Goal: Transaction & Acquisition: Purchase product/service

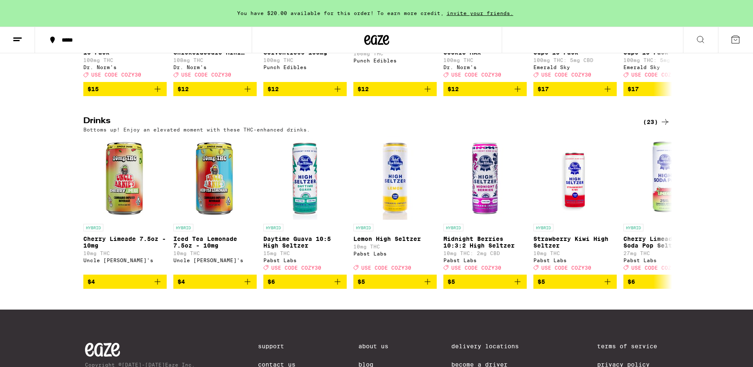
scroll to position [412, 0]
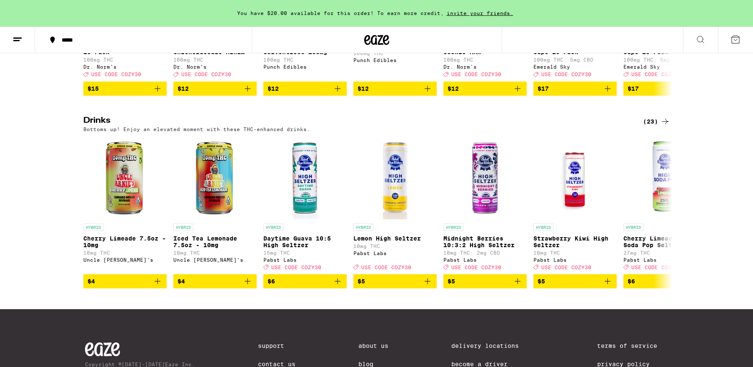
click at [650, 127] on div "(23)" at bounding box center [656, 122] width 27 height 10
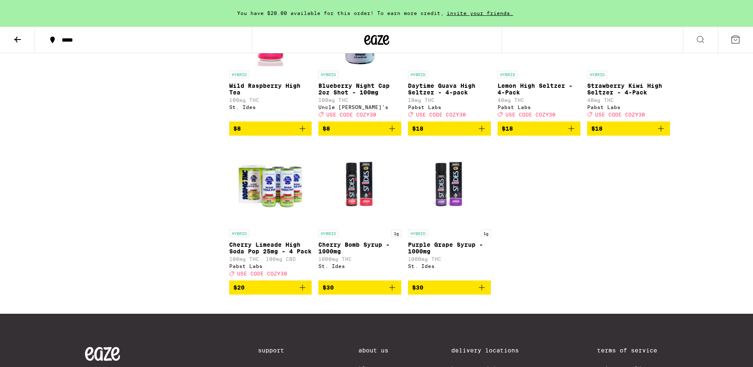
scroll to position [633, 0]
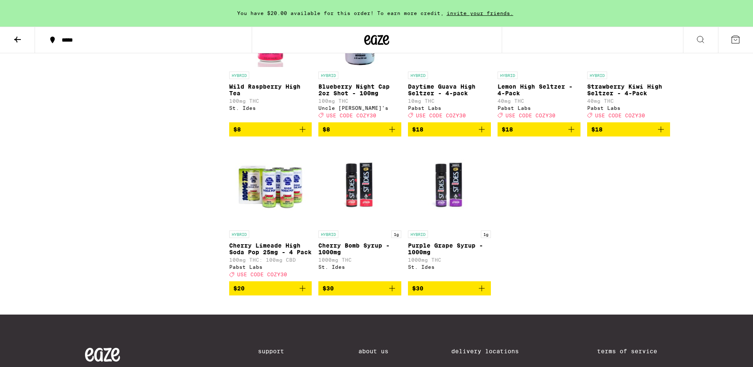
click at [572, 135] on icon "Add to bag" at bounding box center [571, 130] width 10 height 10
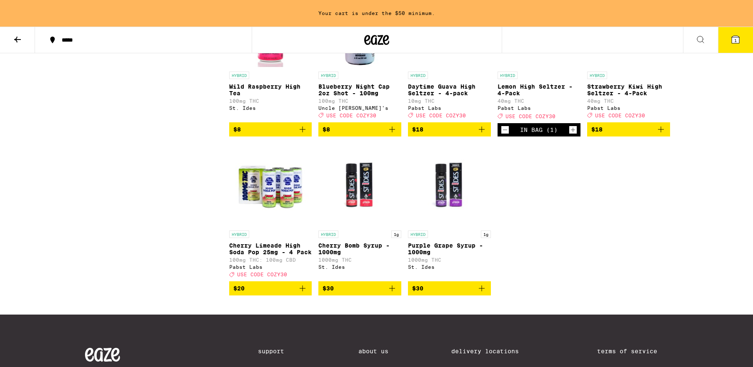
click at [572, 135] on icon "Increment" at bounding box center [572, 130] width 7 height 10
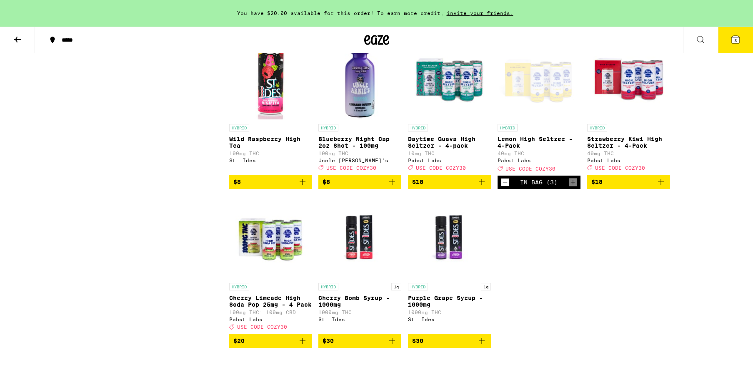
scroll to position [579, 0]
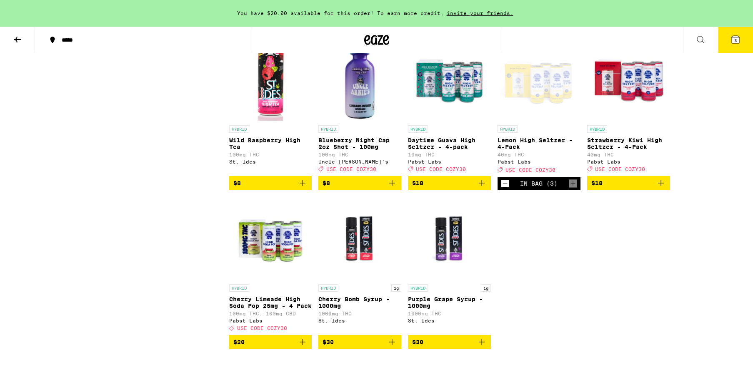
click at [663, 188] on icon "Add to bag" at bounding box center [661, 183] width 10 height 10
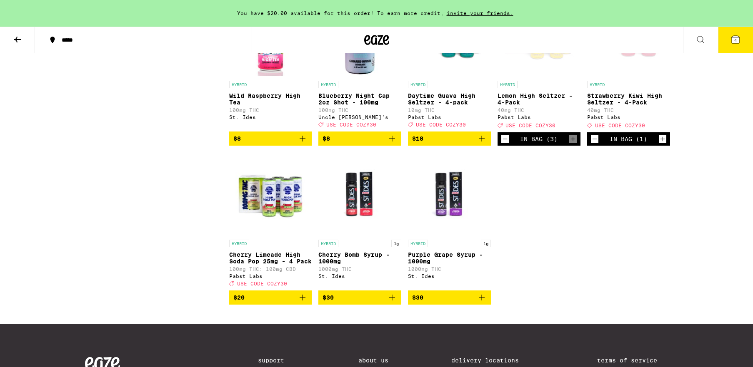
scroll to position [625, 0]
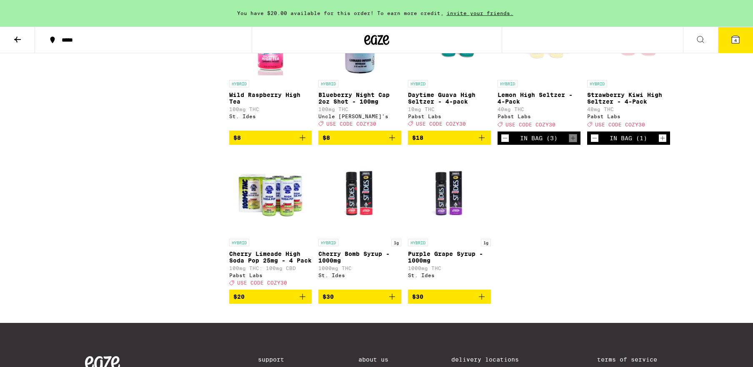
click at [305, 302] on icon "Add to bag" at bounding box center [302, 297] width 10 height 10
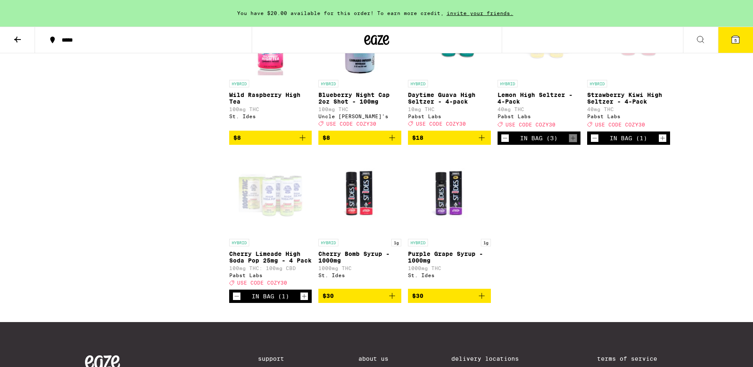
click at [736, 41] on span "5" at bounding box center [735, 40] width 2 height 5
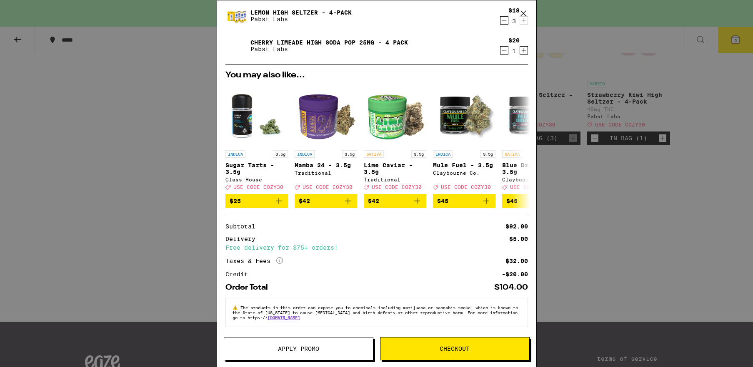
scroll to position [87, 0]
click at [306, 353] on button "Apply Promo" at bounding box center [299, 348] width 150 height 23
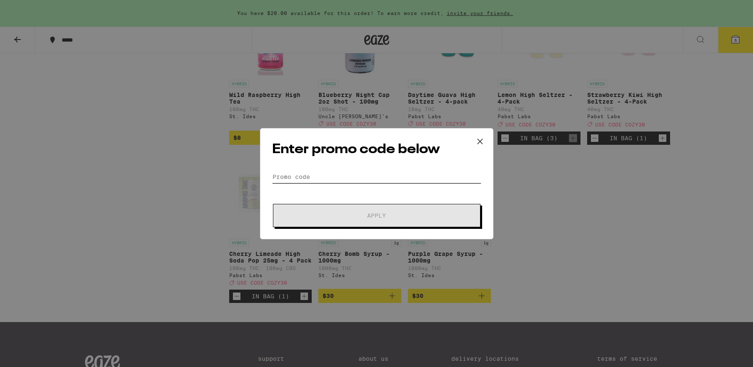
click at [318, 173] on input "Promo Code" at bounding box center [376, 177] width 209 height 12
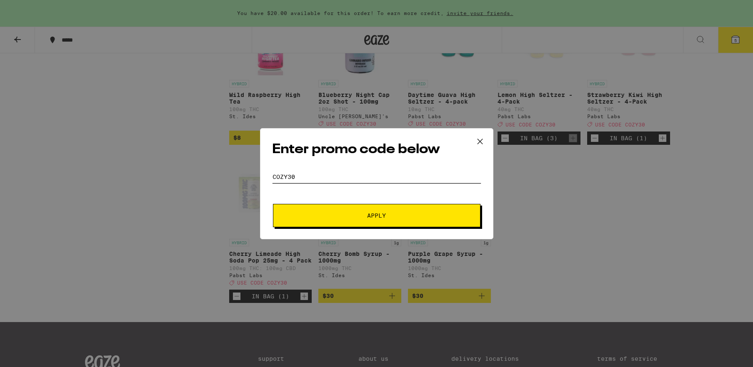
type input "cozy30"
click at [372, 216] on span "Apply" at bounding box center [376, 216] width 19 height 6
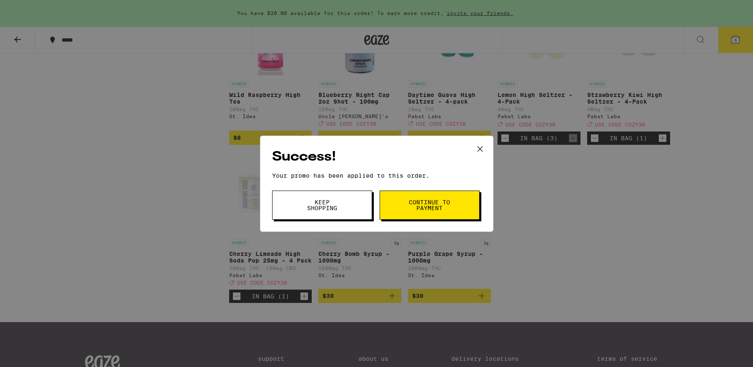
click at [422, 207] on span "Continue to payment" at bounding box center [429, 205] width 42 height 12
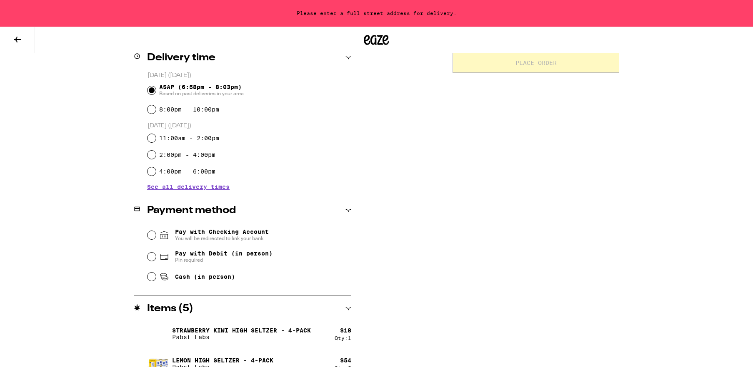
scroll to position [217, 0]
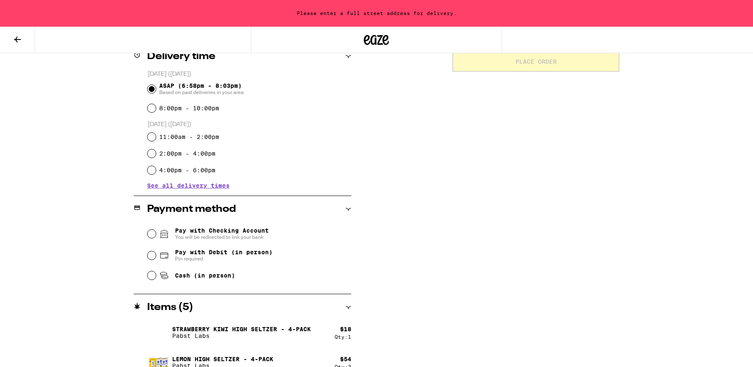
click at [234, 253] on span "Pay with Debit (in person)" at bounding box center [223, 252] width 97 height 7
click at [156, 253] on input "Pay with Debit (in person) Pin required" at bounding box center [151, 256] width 8 height 8
radio input "true"
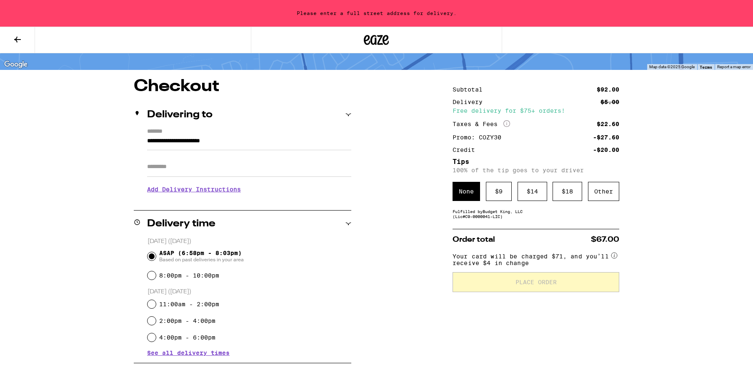
scroll to position [47, 0]
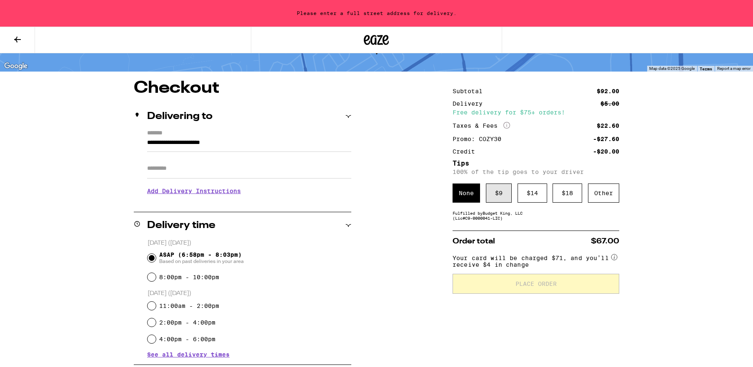
click at [502, 196] on div "$ 9" at bounding box center [499, 193] width 26 height 19
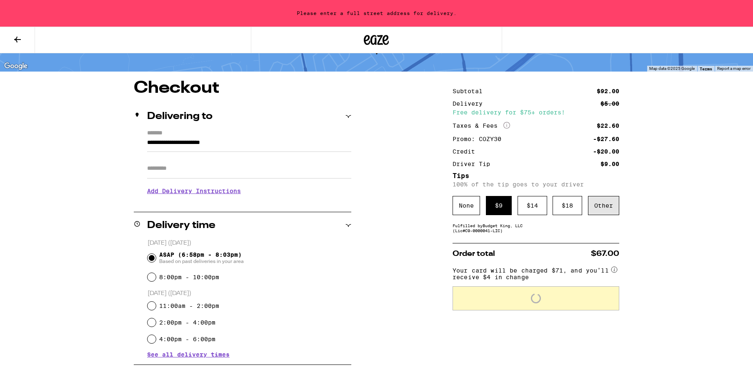
click at [606, 212] on div "Other" at bounding box center [603, 205] width 31 height 19
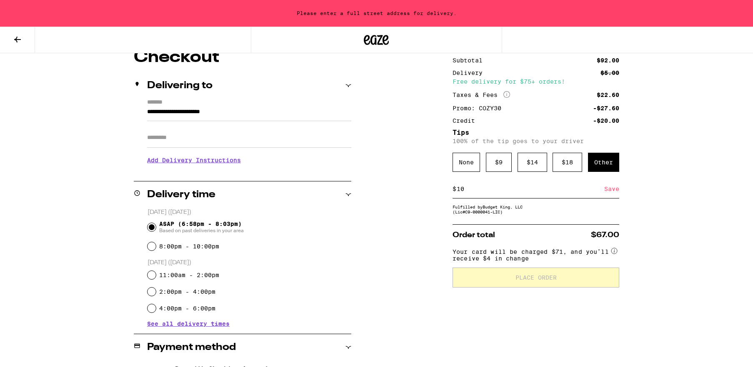
scroll to position [80, 0]
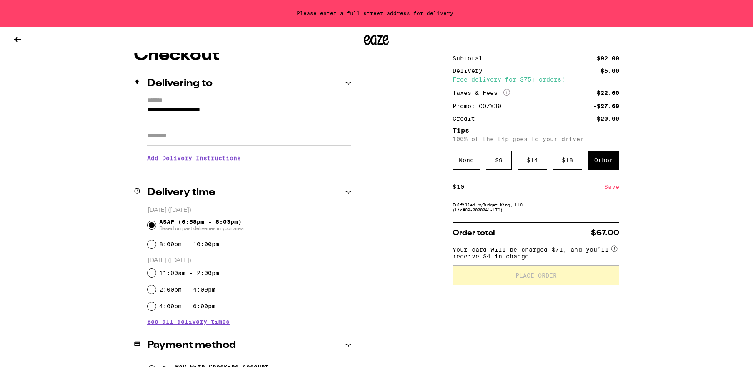
type input "10"
click at [608, 192] on div "Save" at bounding box center [611, 187] width 15 height 18
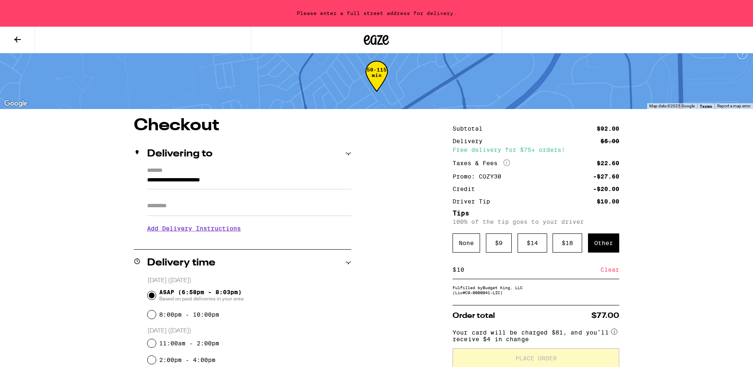
scroll to position [10, 0]
click at [166, 173] on label "*******" at bounding box center [249, 172] width 204 height 8
click at [166, 176] on input "**********" at bounding box center [249, 183] width 204 height 14
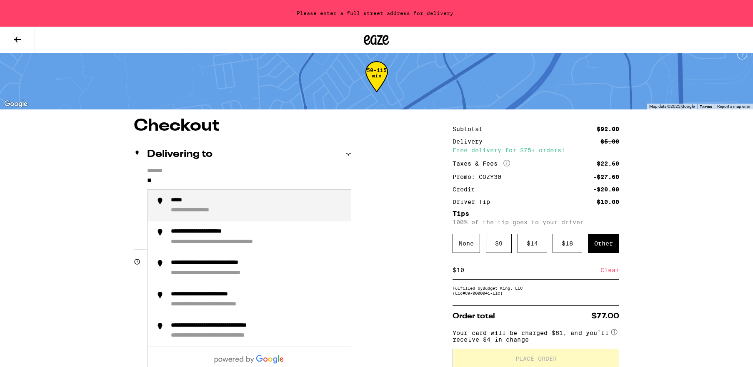
type input "*"
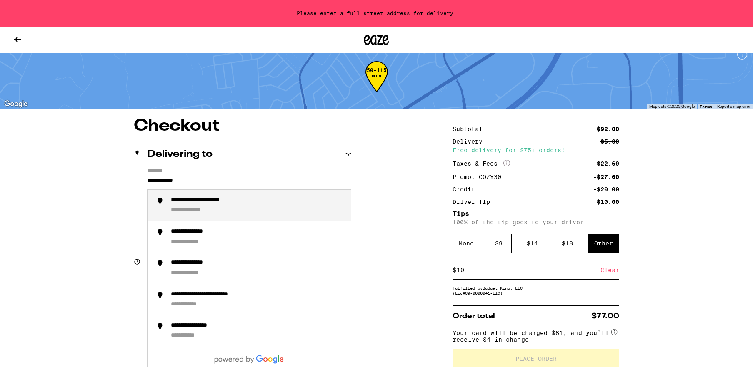
click at [229, 200] on div "**********" at bounding box center [214, 201] width 87 height 8
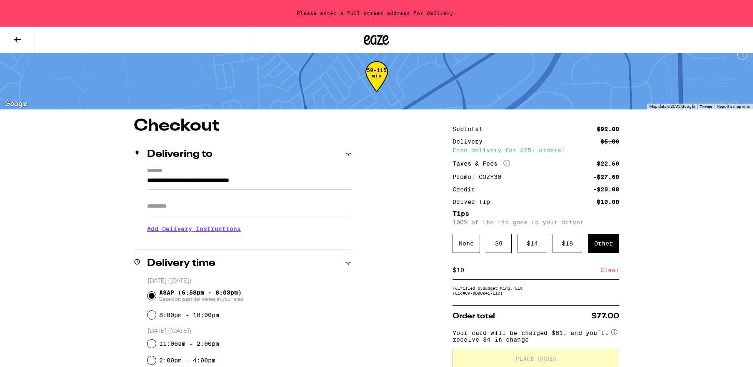
type input "**********"
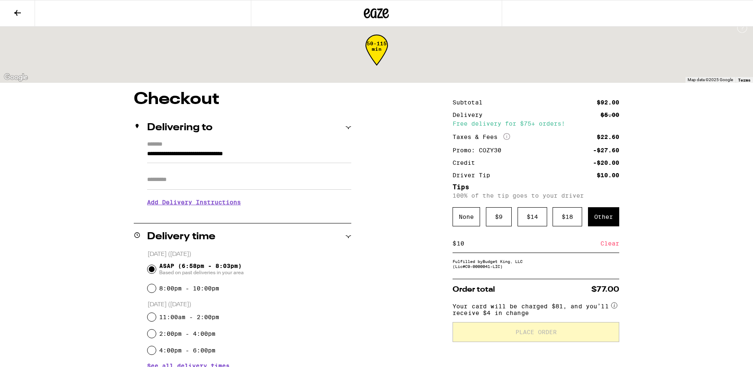
scroll to position [0, 0]
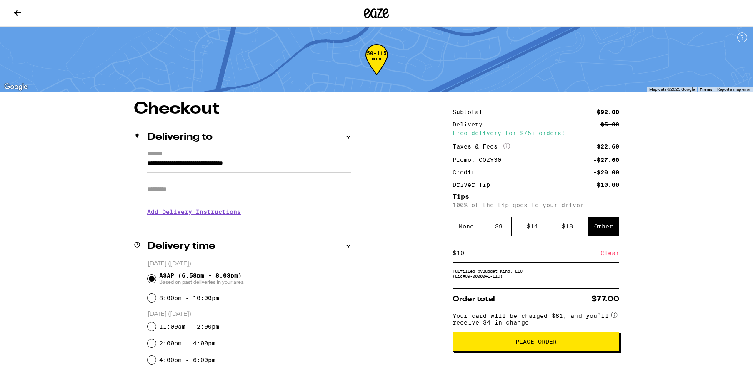
click at [549, 352] on button "Place Order" at bounding box center [535, 342] width 167 height 20
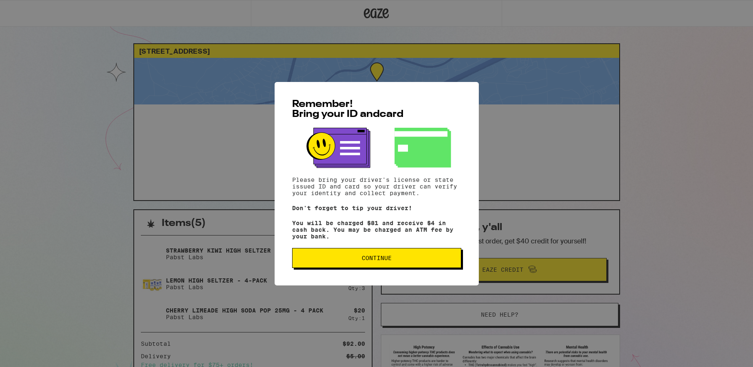
click at [383, 260] on span "Continue" at bounding box center [377, 258] width 30 height 6
